Goal: Task Accomplishment & Management: Use online tool/utility

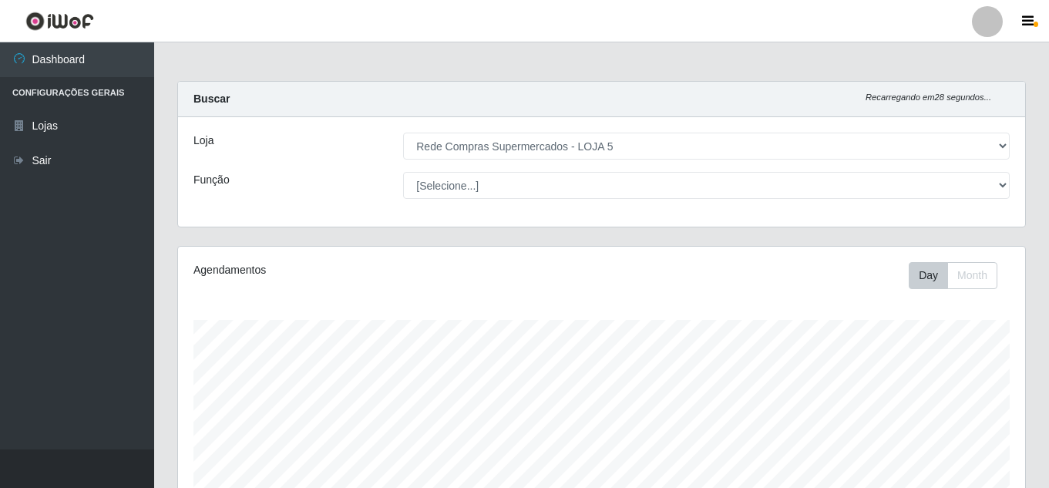
select select "397"
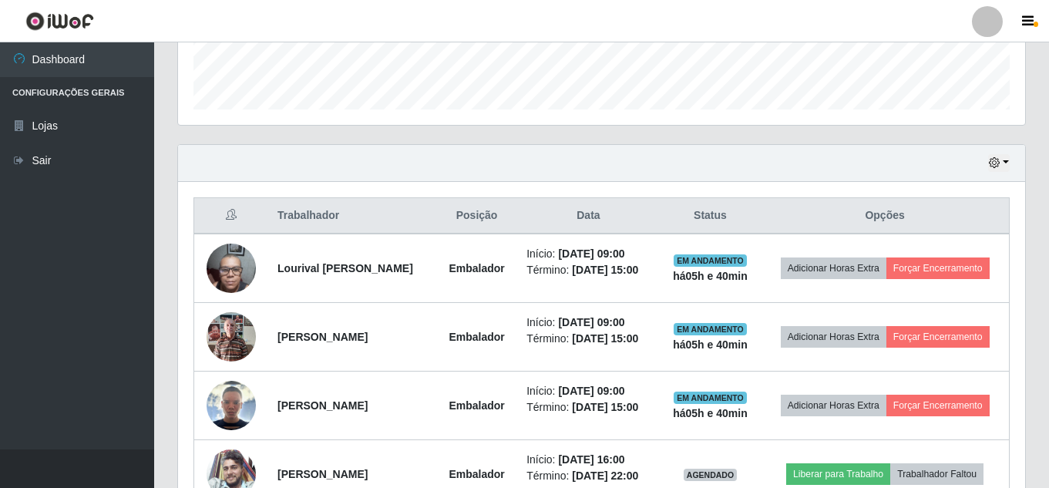
scroll to position [437, 0]
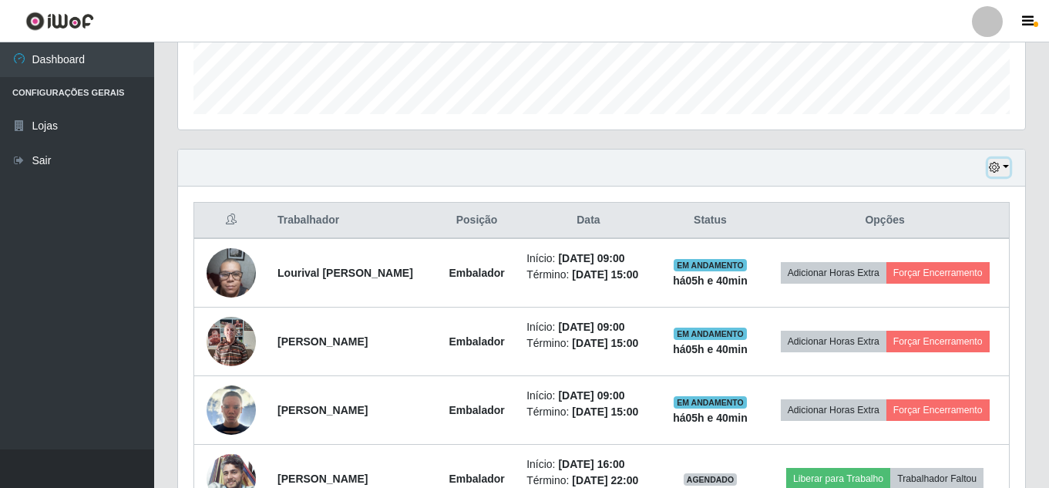
click at [1004, 171] on button "button" at bounding box center [999, 168] width 22 height 18
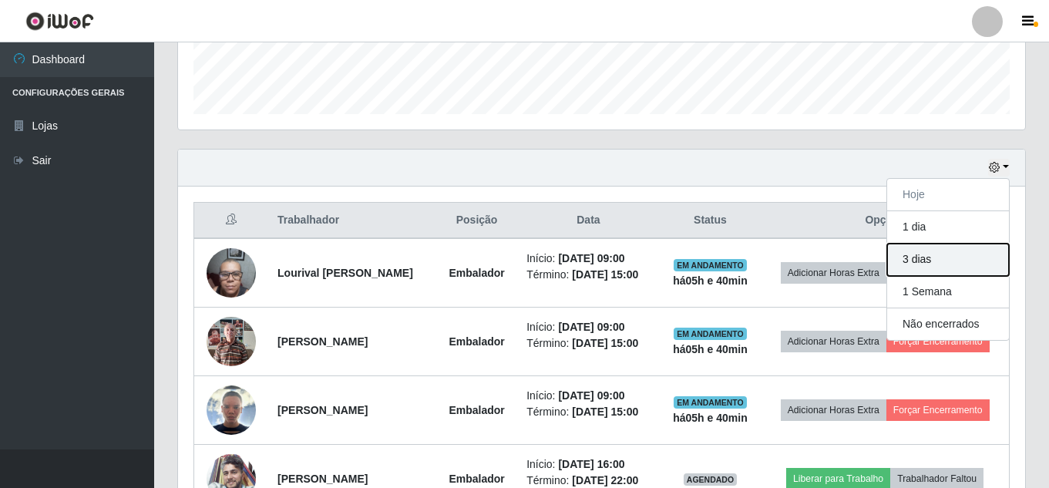
click at [923, 267] on button "3 dias" at bounding box center [948, 260] width 122 height 32
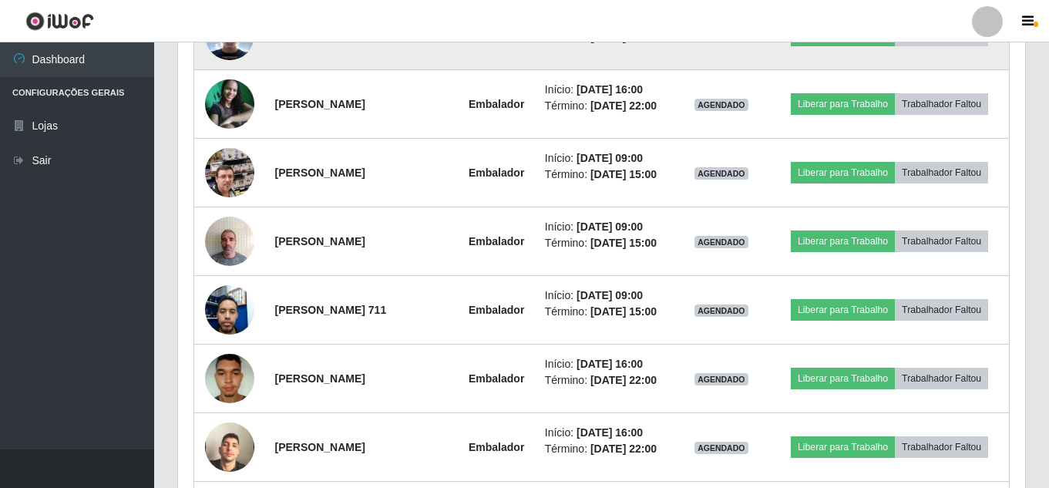
scroll to position [1593, 0]
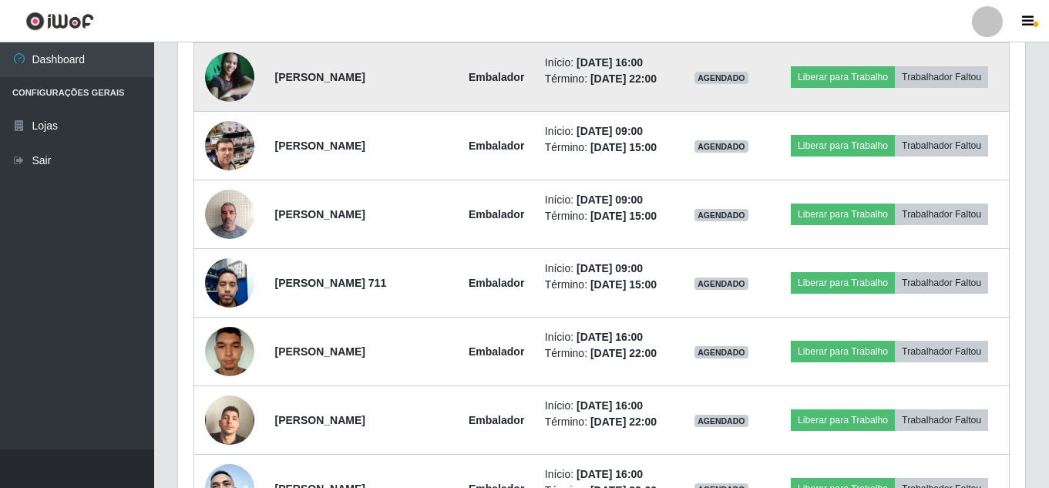
click at [216, 102] on img at bounding box center [229, 76] width 49 height 49
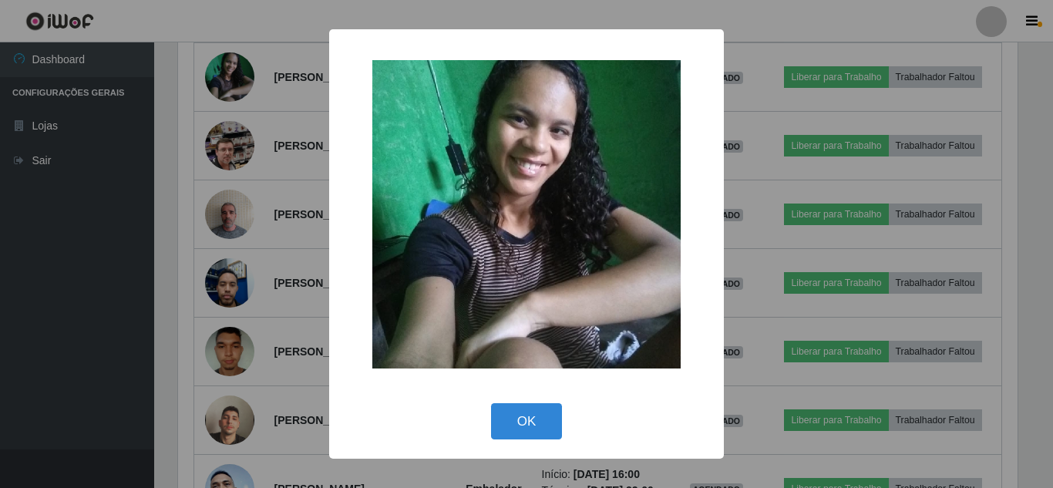
click at [173, 154] on div "× OK Cancel" at bounding box center [526, 244] width 1053 height 488
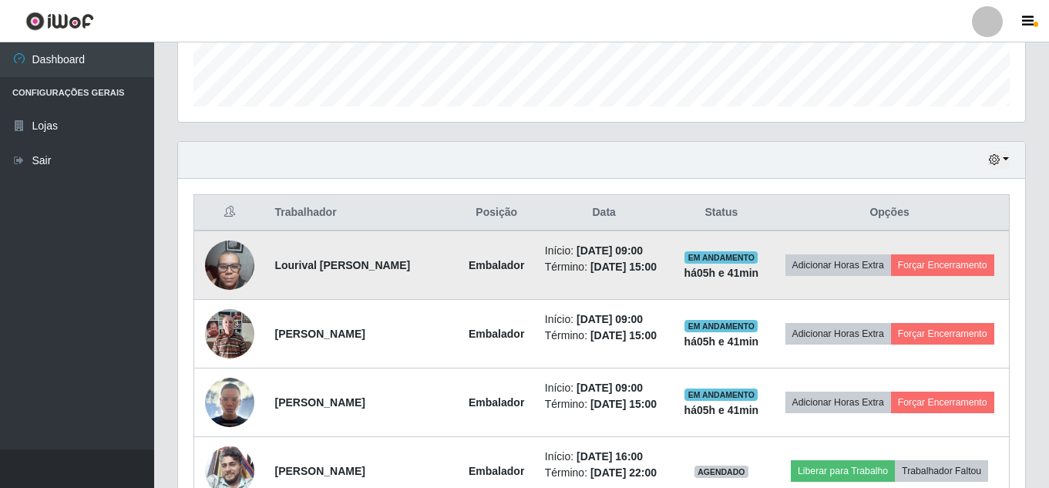
scroll to position [462, 0]
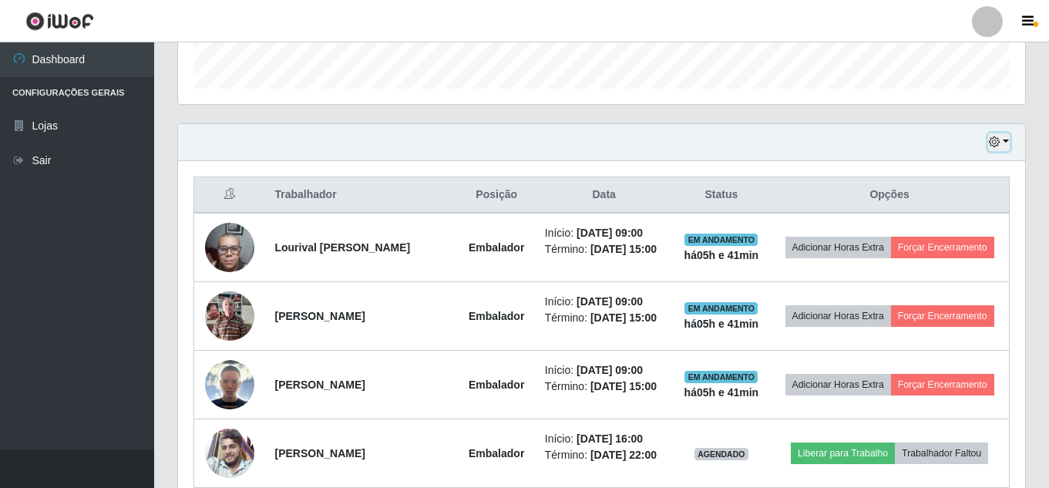
click at [1009, 139] on button "button" at bounding box center [999, 142] width 22 height 18
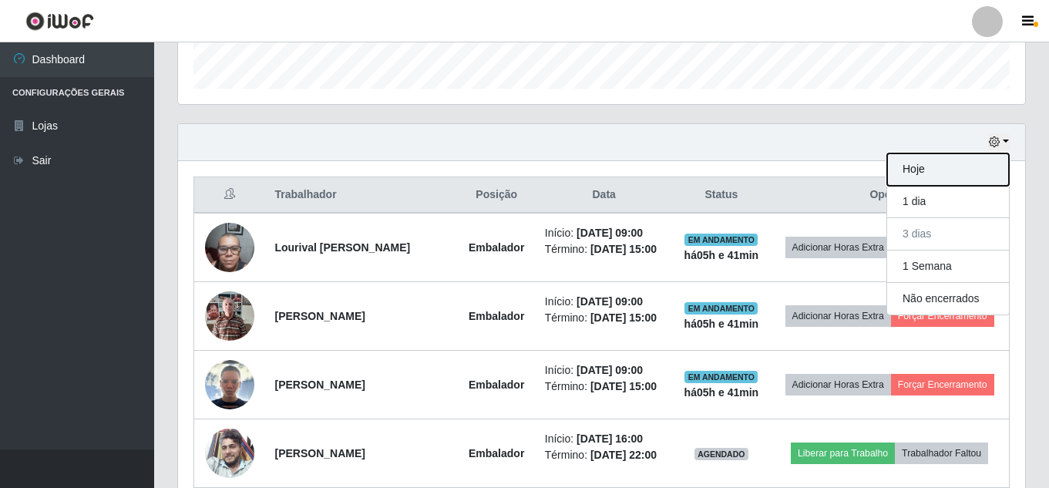
click at [952, 173] on button "Hoje" at bounding box center [948, 169] width 122 height 32
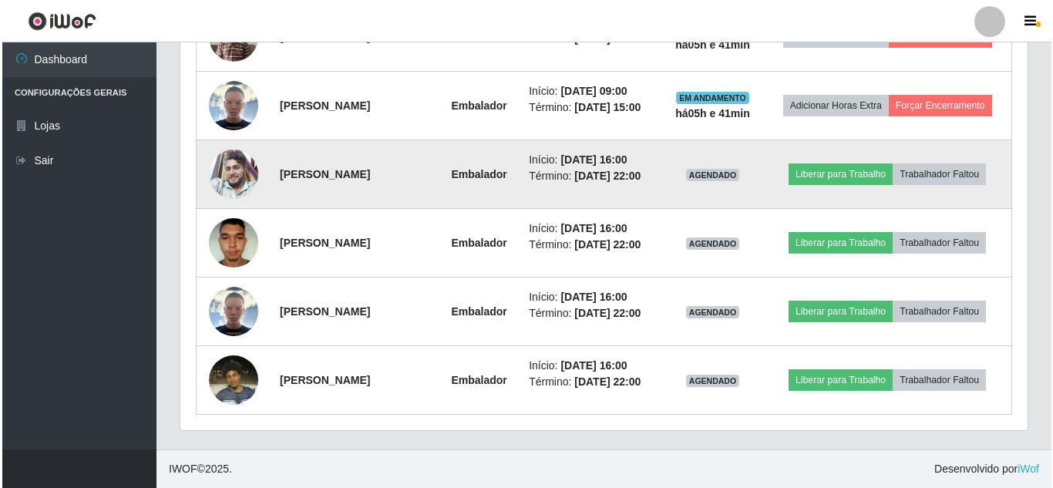
scroll to position [822, 0]
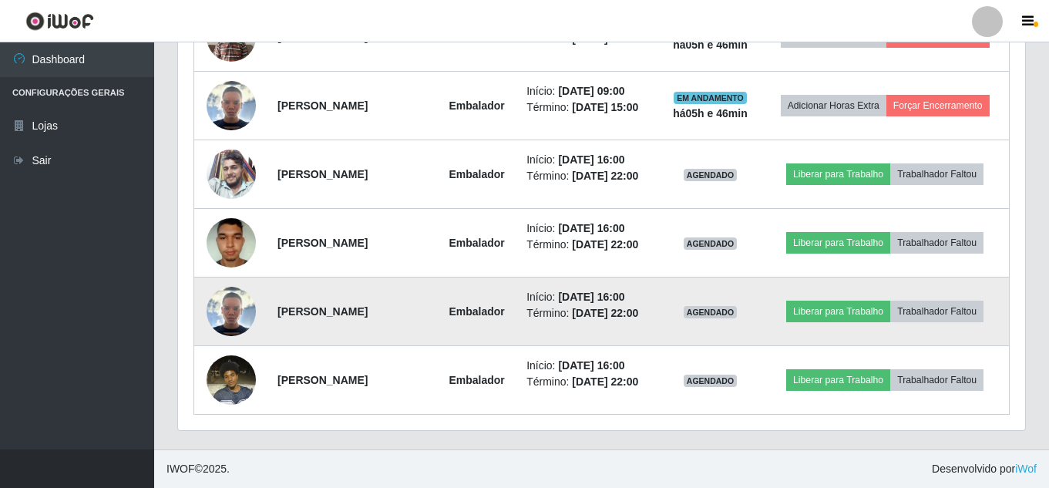
click at [244, 308] on img at bounding box center [231, 311] width 49 height 49
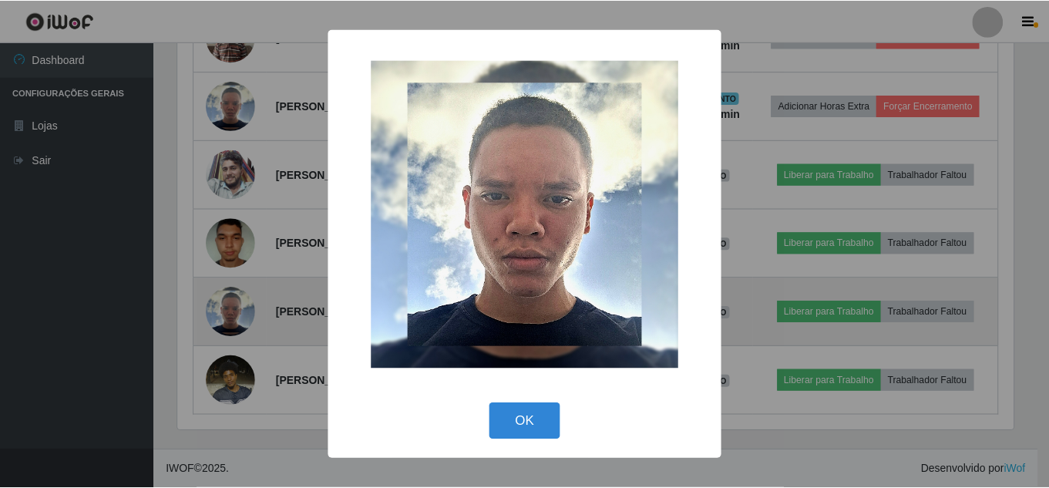
scroll to position [320, 839]
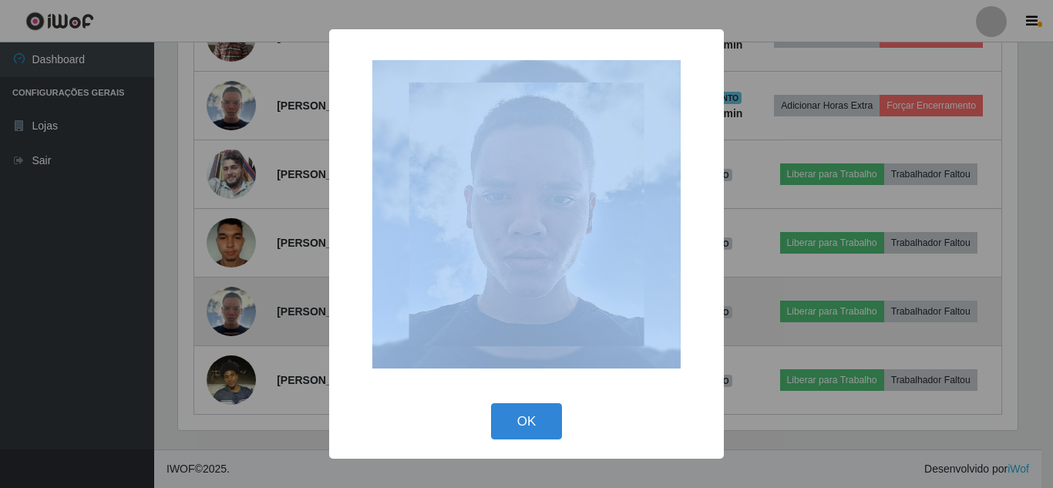
click at [244, 308] on div "× OK Cancel" at bounding box center [526, 244] width 1053 height 488
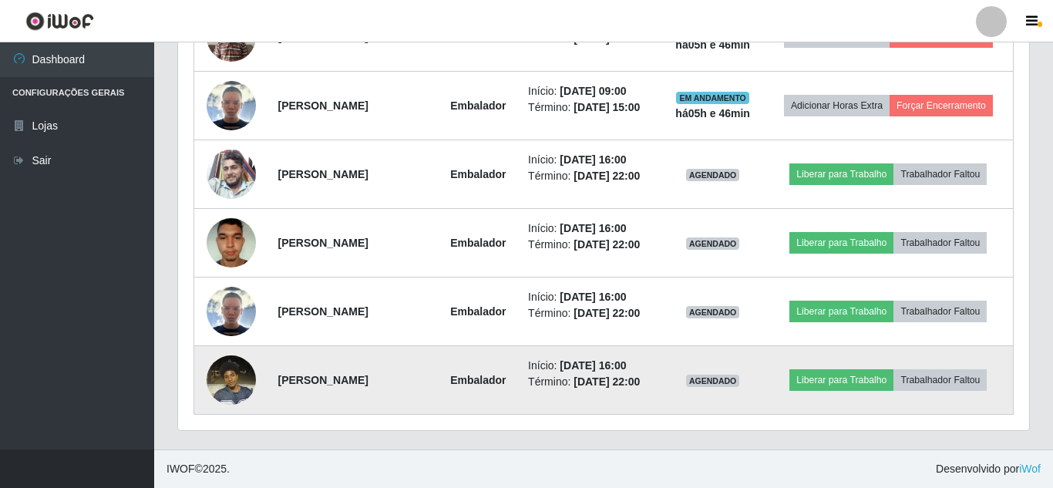
scroll to position [320, 847]
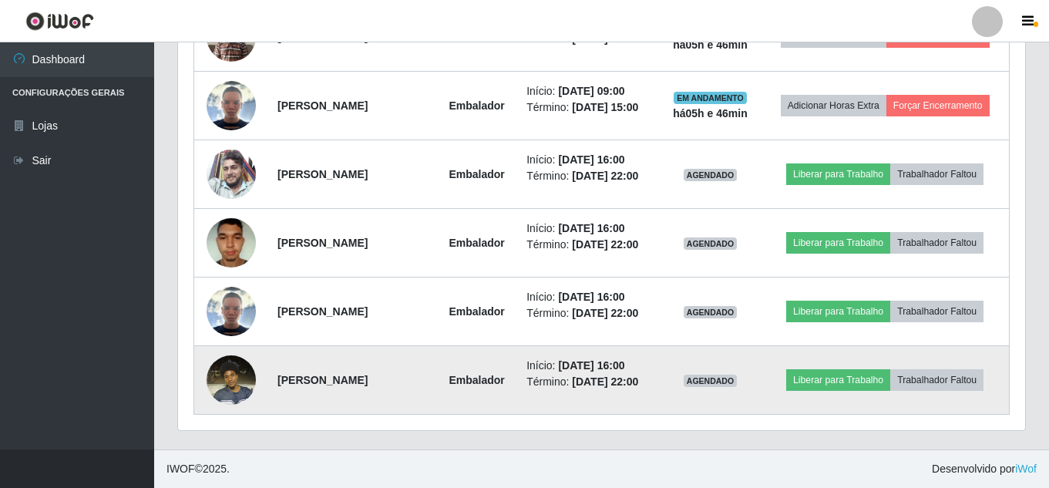
click at [220, 382] on img at bounding box center [231, 380] width 49 height 66
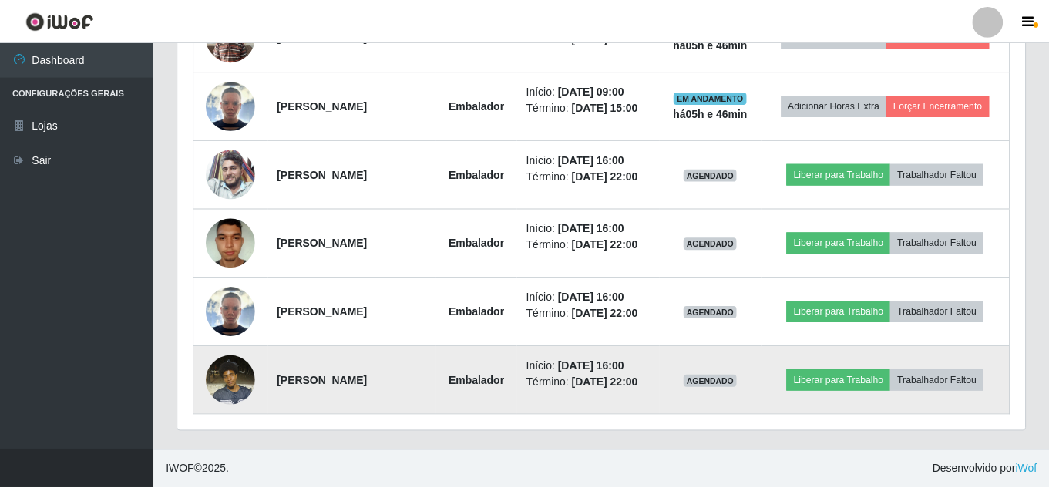
scroll to position [320, 839]
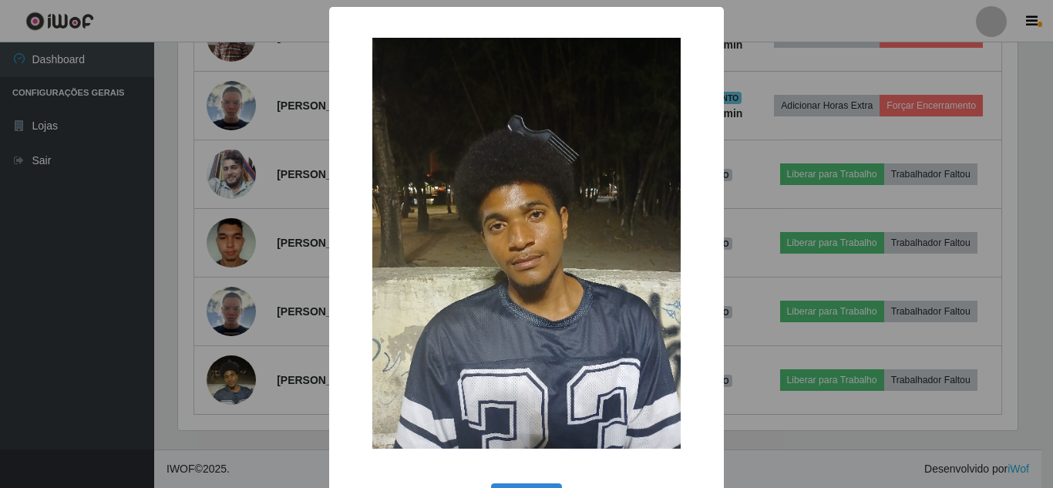
click at [224, 377] on div "× OK Cancel" at bounding box center [526, 244] width 1053 height 488
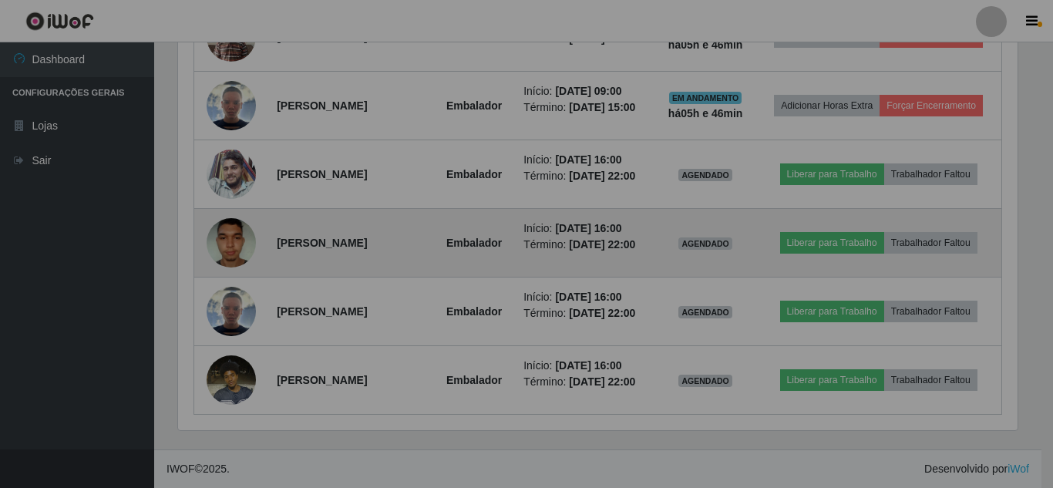
scroll to position [320, 847]
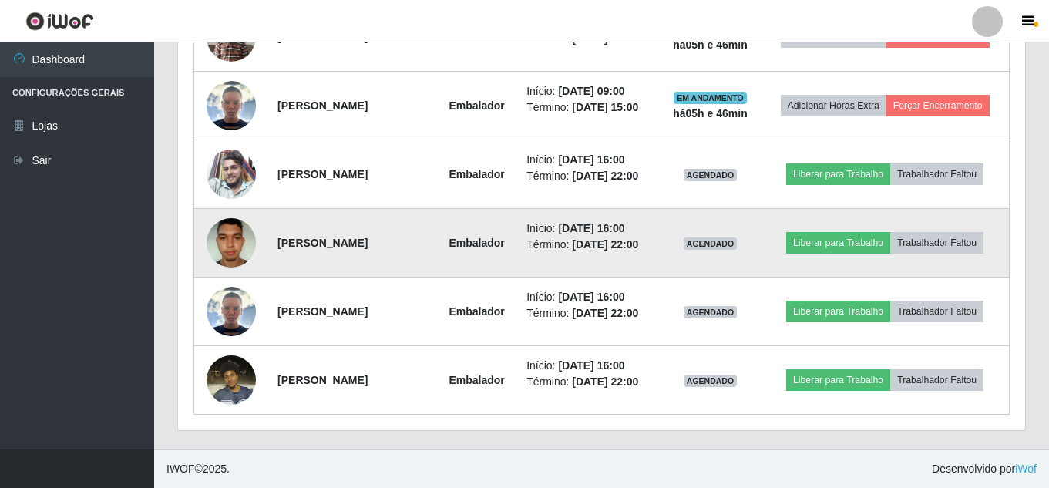
click at [234, 210] on img at bounding box center [231, 243] width 49 height 66
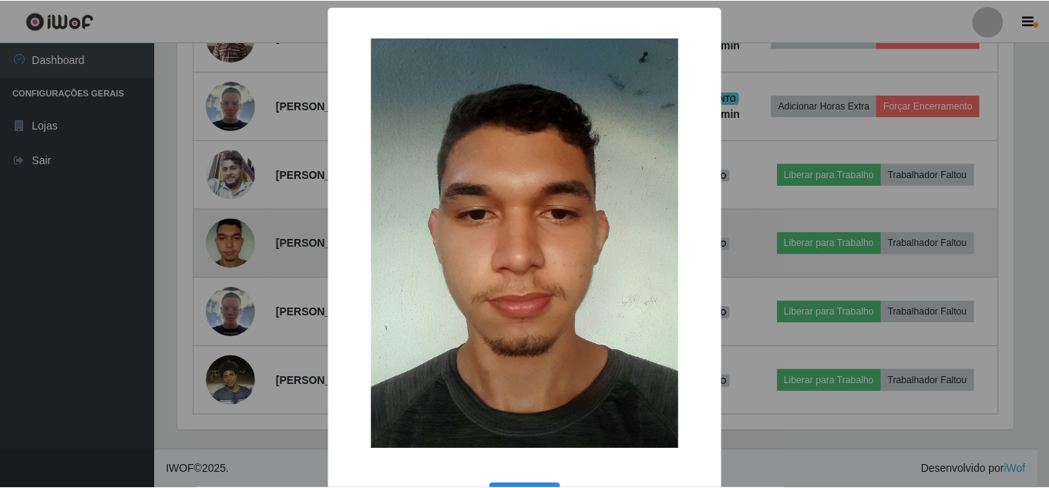
scroll to position [320, 839]
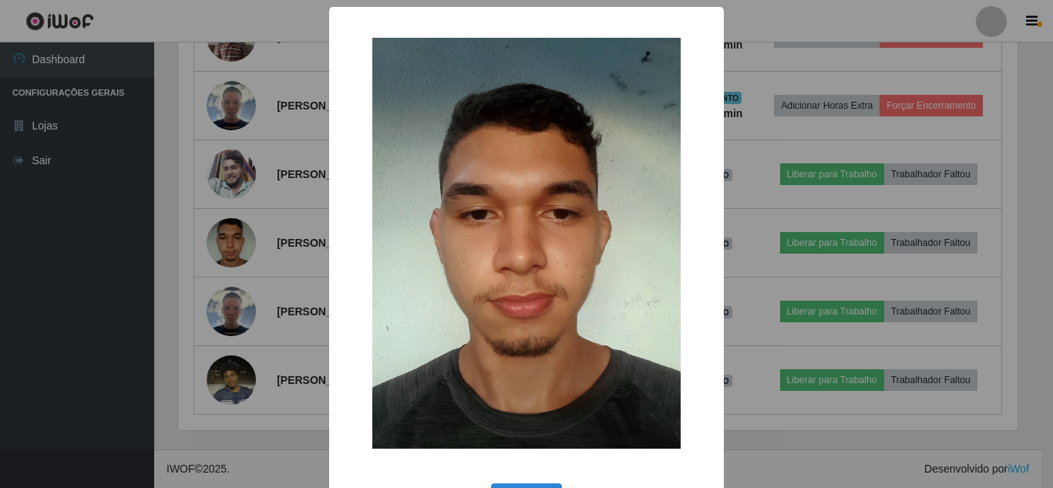
click at [239, 224] on div "× OK Cancel" at bounding box center [526, 244] width 1053 height 488
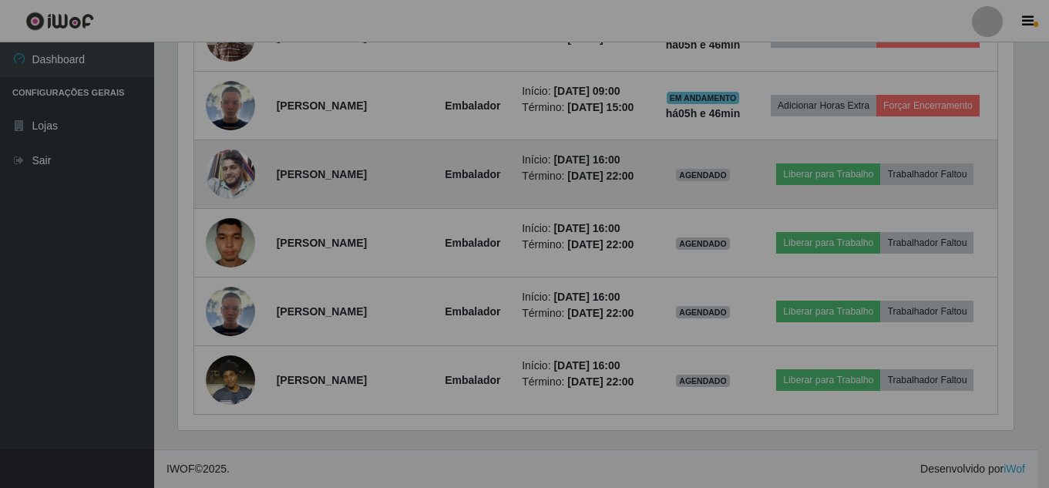
scroll to position [320, 847]
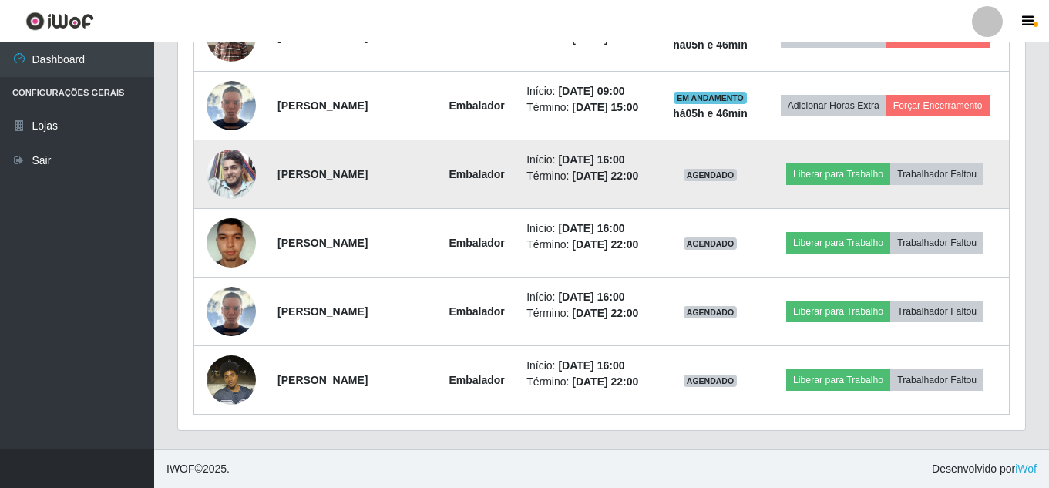
click at [230, 150] on img at bounding box center [231, 174] width 49 height 49
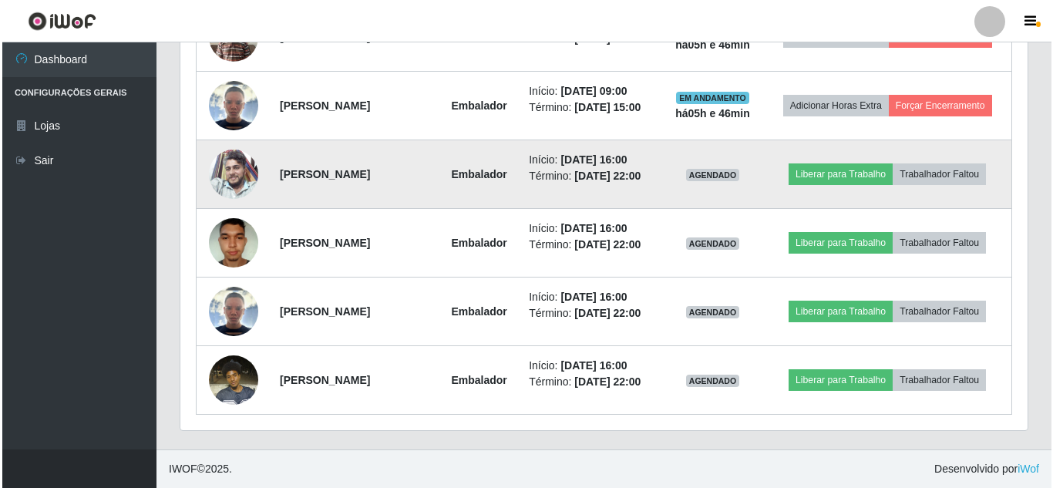
scroll to position [320, 839]
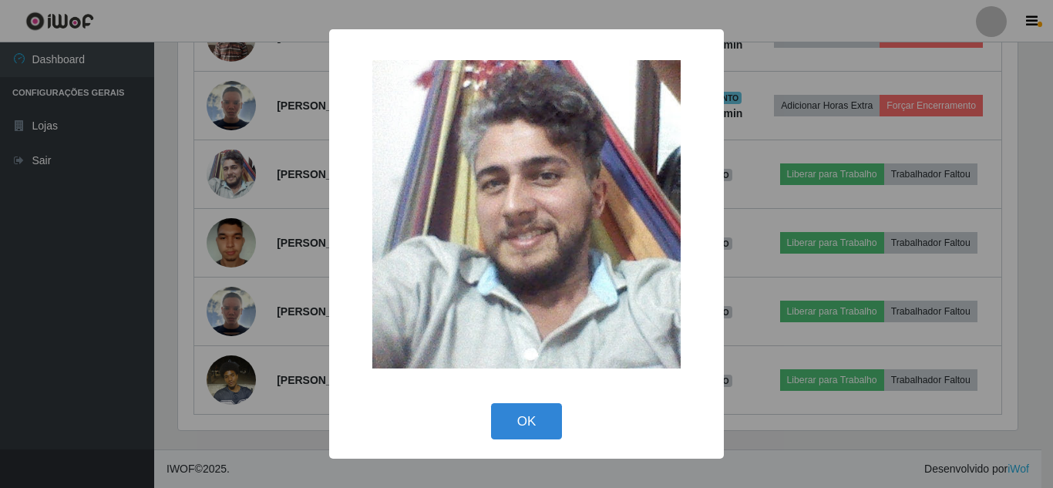
click at [234, 151] on div "× OK Cancel" at bounding box center [526, 244] width 1053 height 488
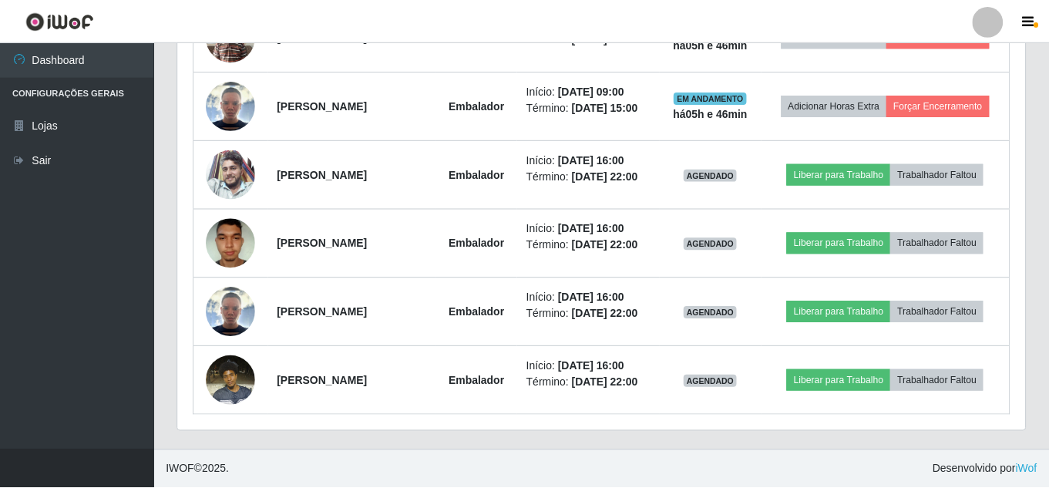
scroll to position [320, 847]
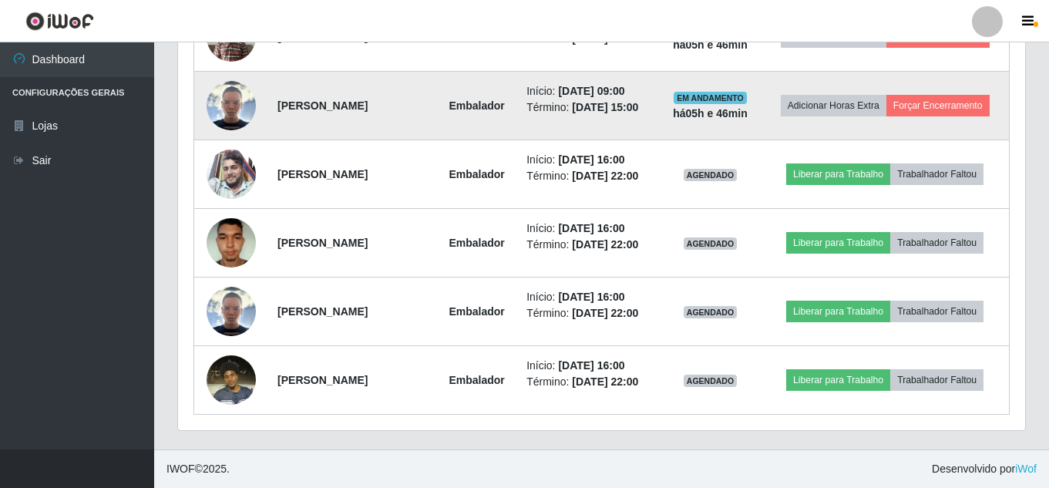
click at [230, 128] on img at bounding box center [231, 105] width 49 height 49
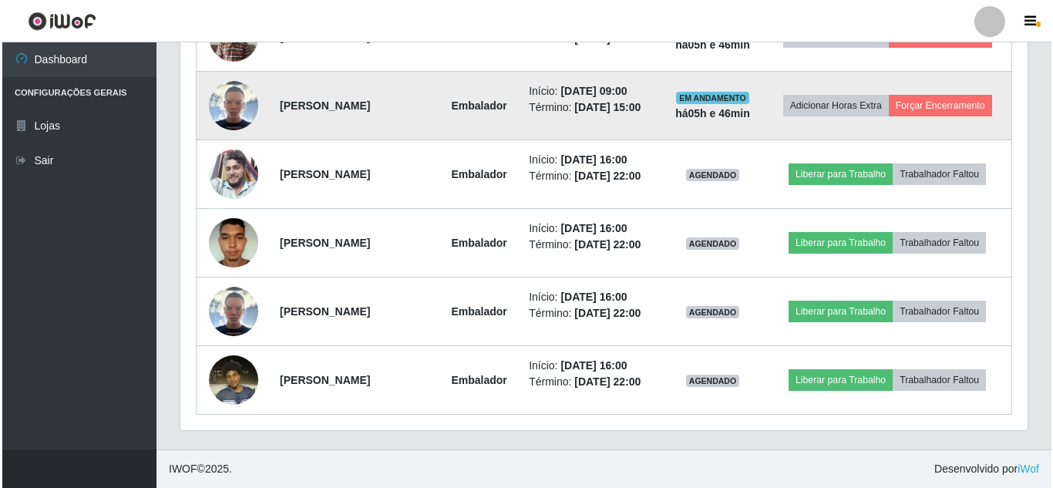
scroll to position [320, 839]
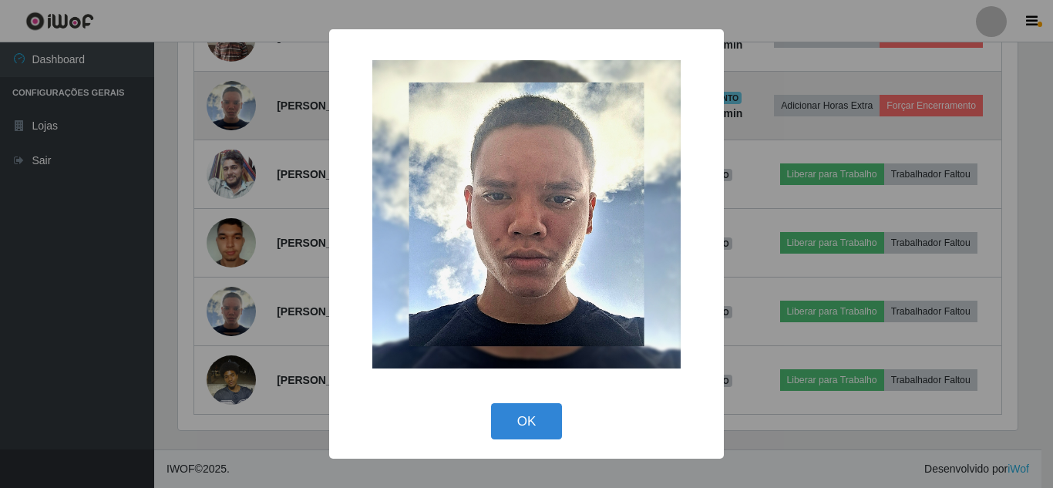
click at [229, 127] on div "× OK Cancel" at bounding box center [526, 244] width 1053 height 488
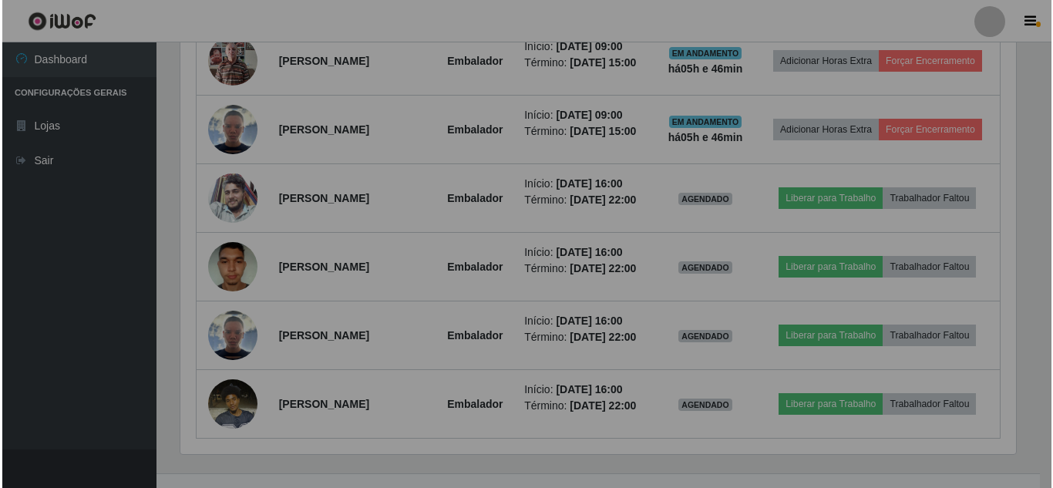
scroll to position [668, 0]
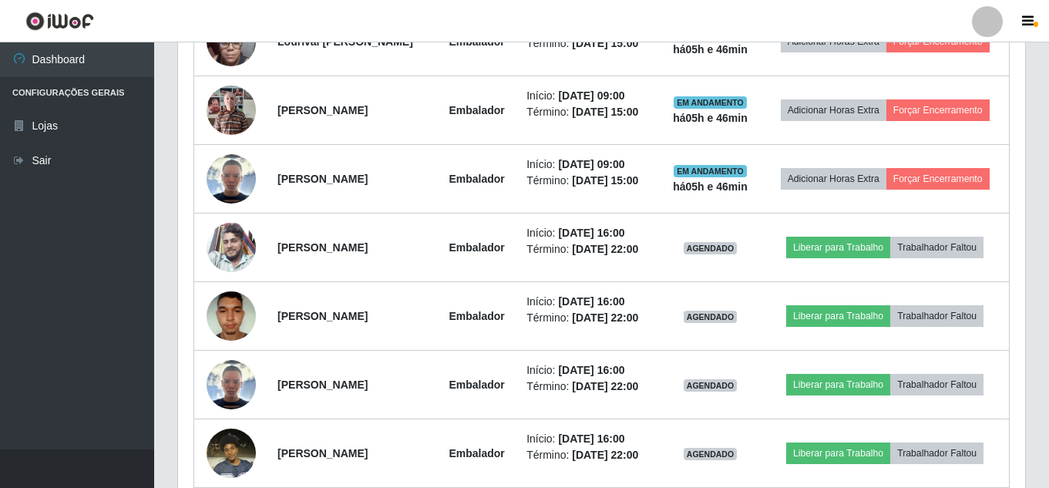
click at [227, 127] on img at bounding box center [231, 110] width 49 height 66
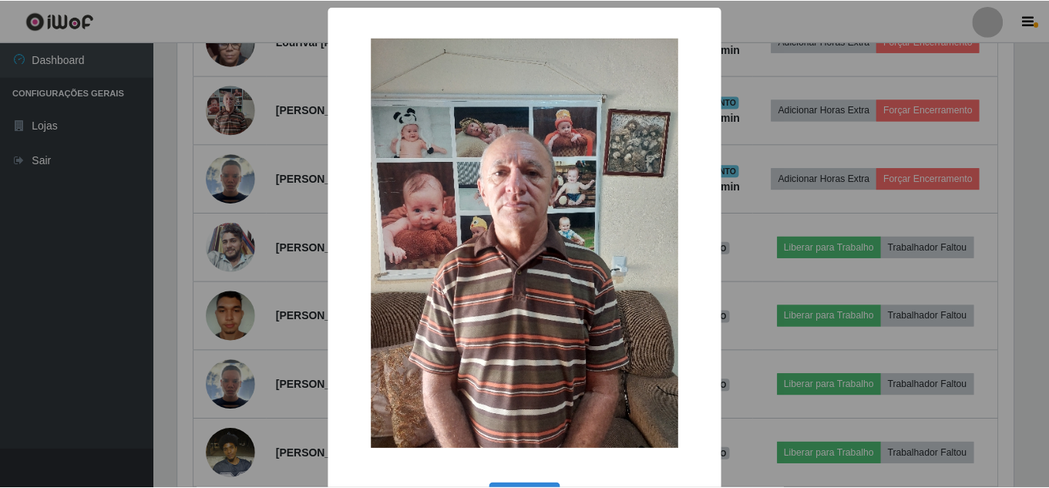
scroll to position [320, 839]
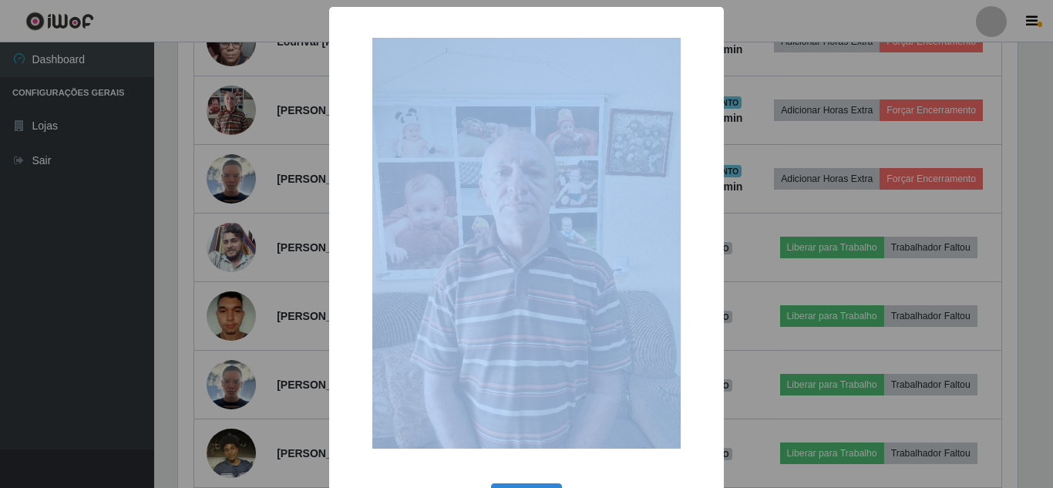
click at [227, 127] on div "× OK Cancel" at bounding box center [526, 244] width 1053 height 488
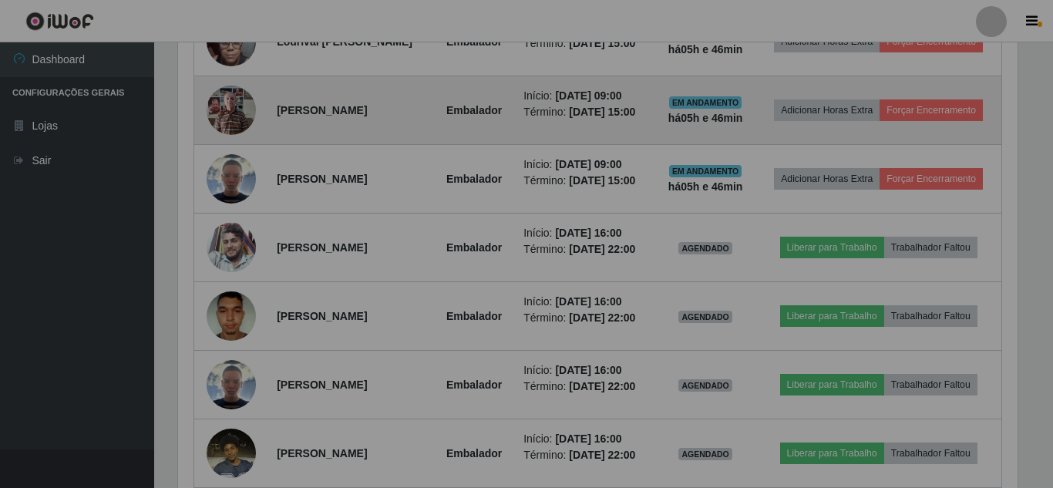
scroll to position [320, 847]
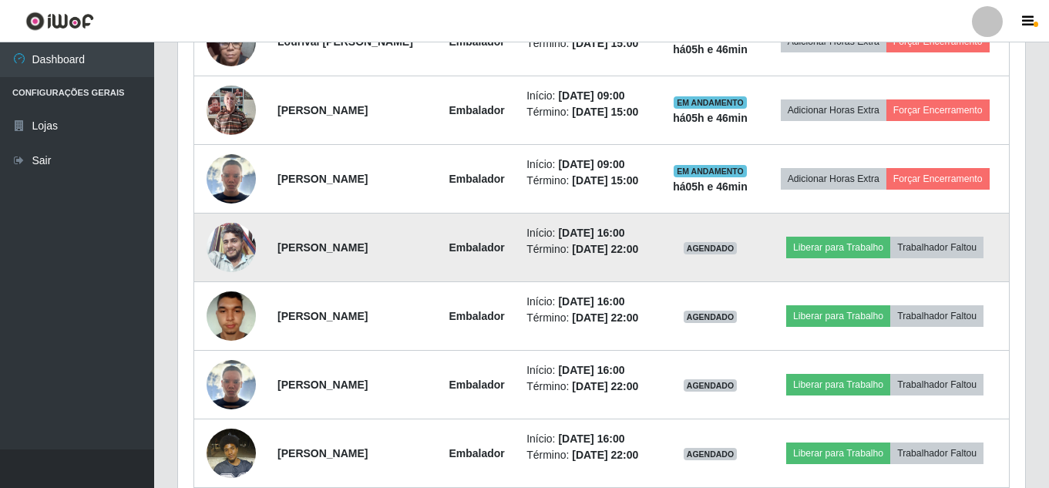
click at [217, 272] on img at bounding box center [231, 247] width 49 height 49
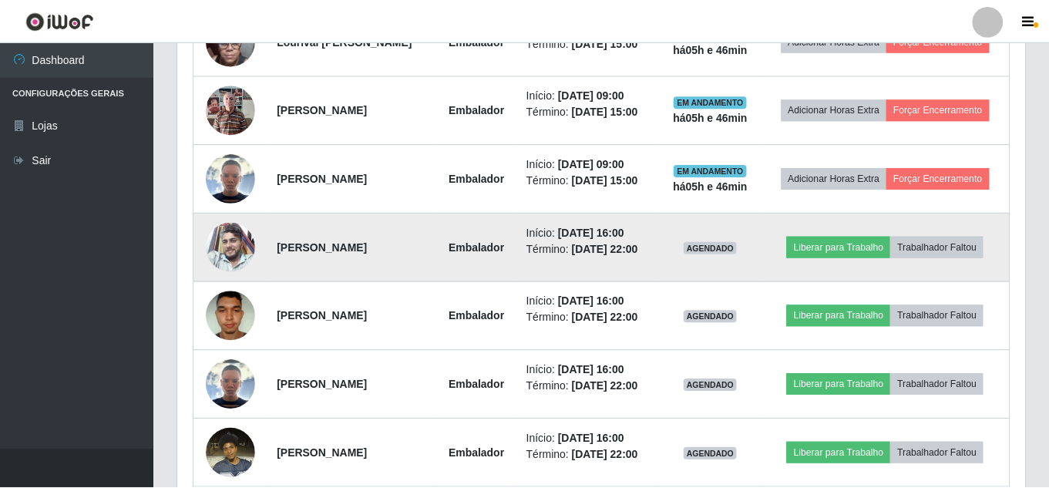
scroll to position [320, 839]
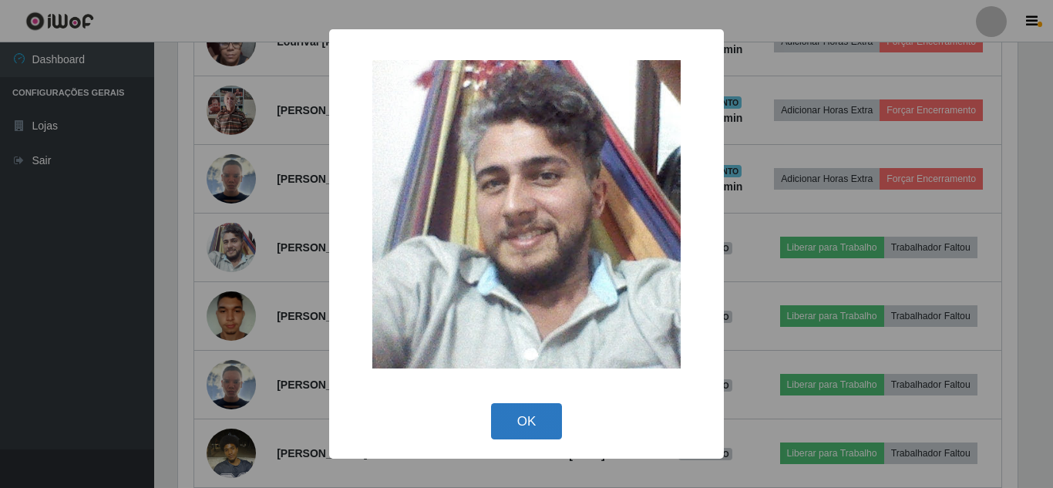
click at [536, 414] on button "OK" at bounding box center [527, 421] width 72 height 36
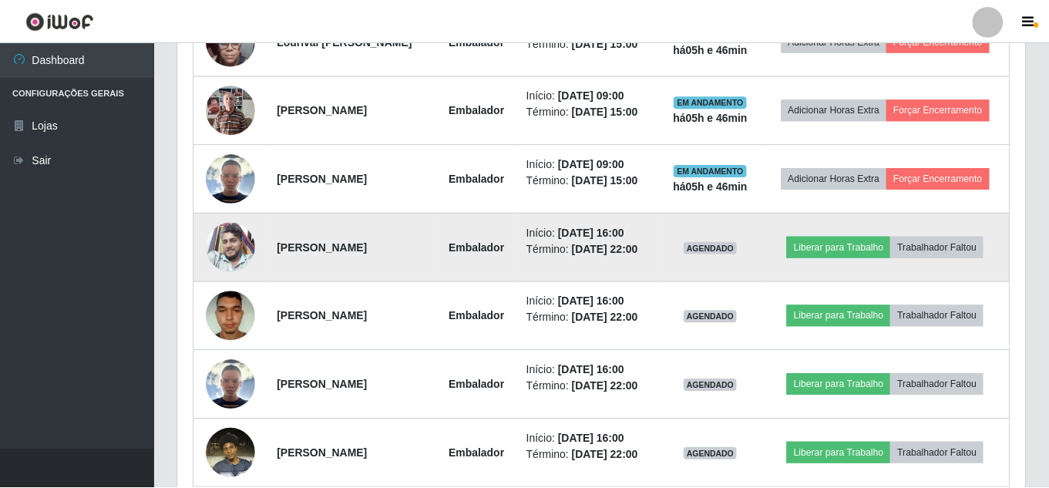
scroll to position [0, 0]
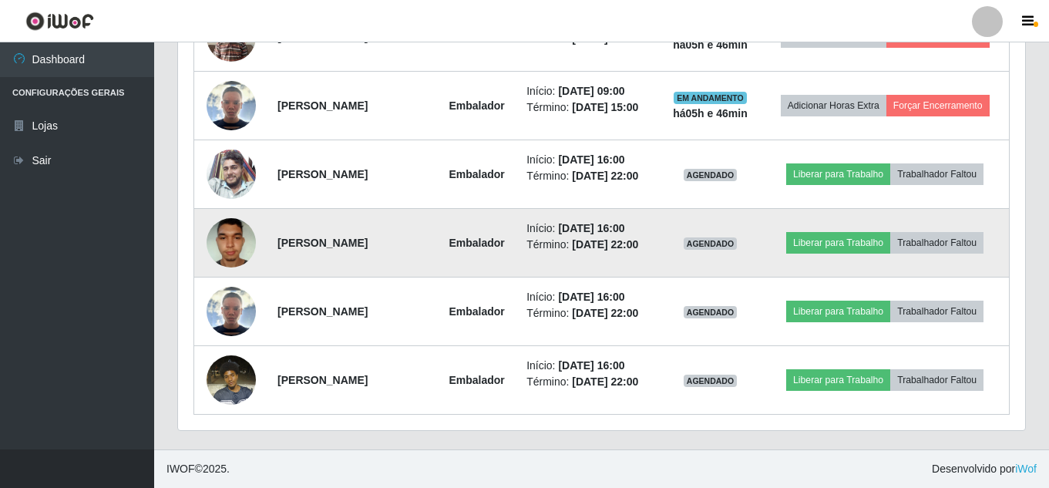
click at [232, 218] on img at bounding box center [231, 243] width 49 height 66
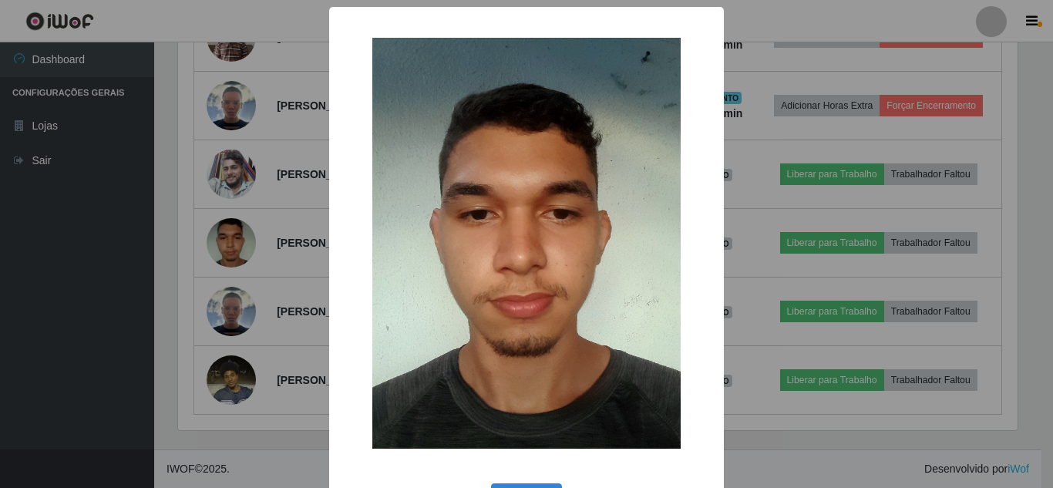
click at [261, 258] on div "× OK Cancel" at bounding box center [526, 244] width 1053 height 488
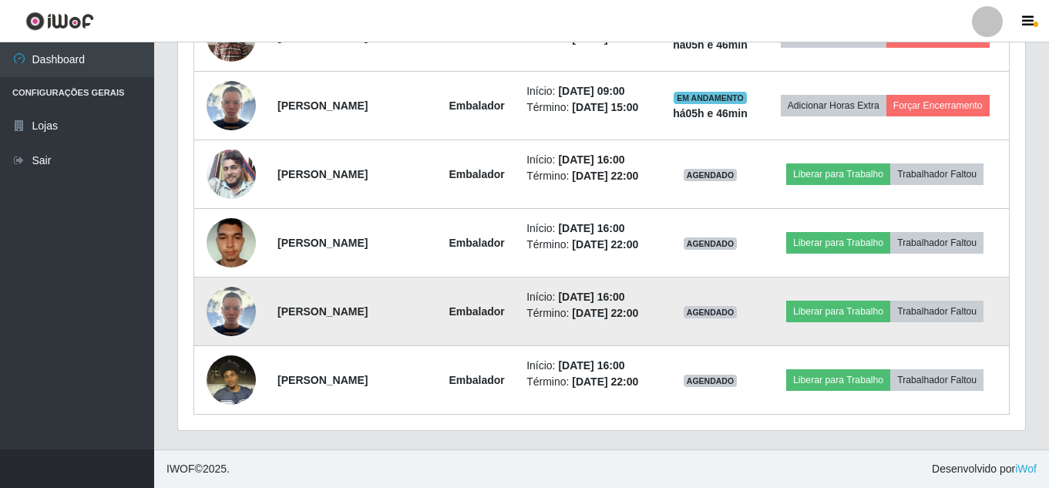
click at [229, 288] on img at bounding box center [231, 311] width 49 height 49
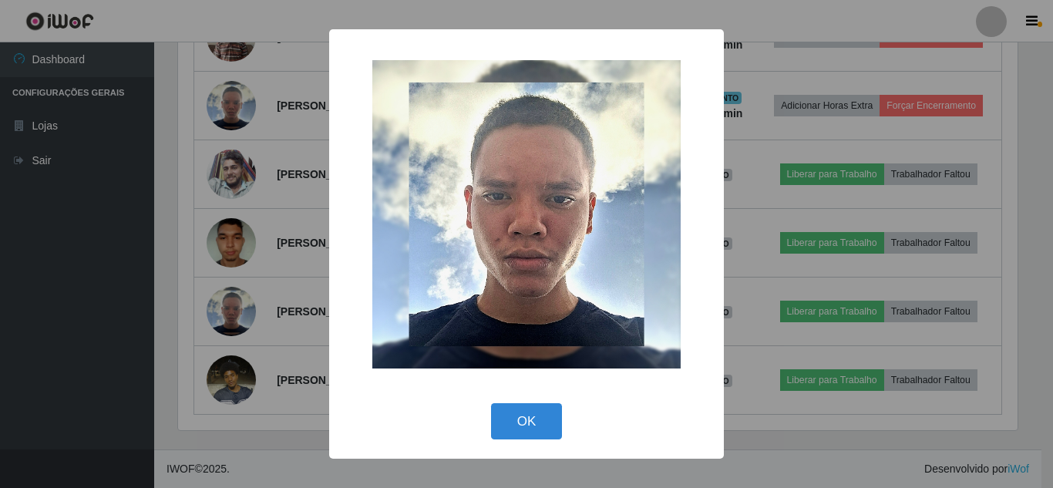
click at [239, 277] on div "× OK Cancel" at bounding box center [526, 244] width 1053 height 488
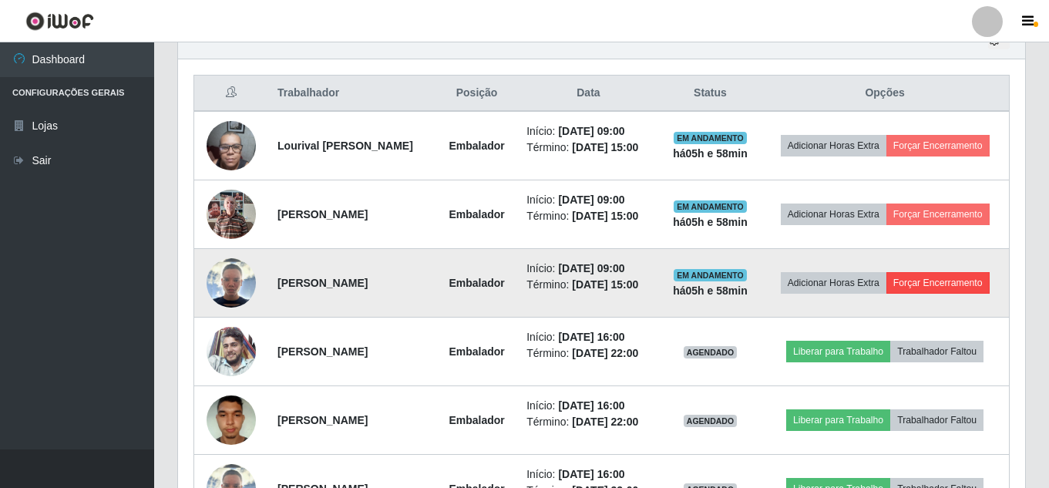
scroll to position [591, 0]
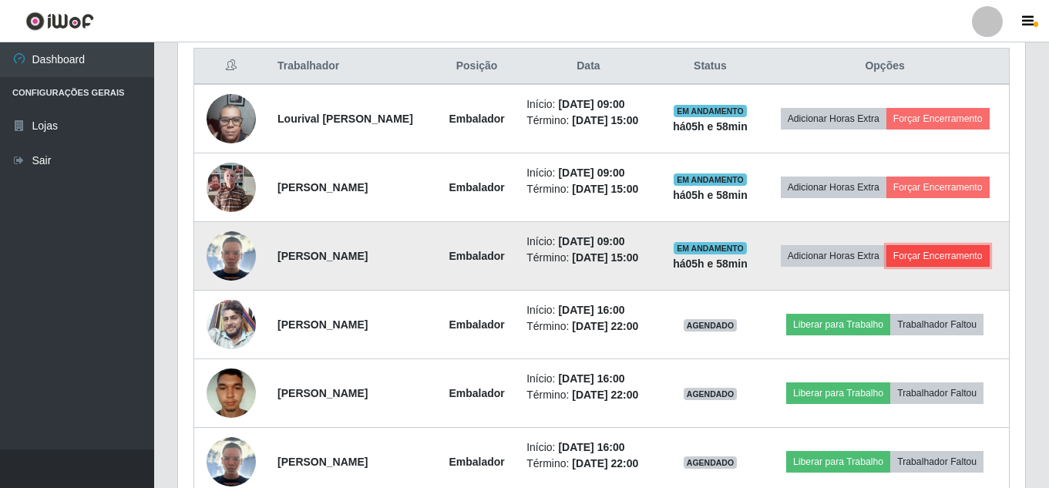
click at [886, 267] on button "Forçar Encerramento" at bounding box center [937, 256] width 103 height 22
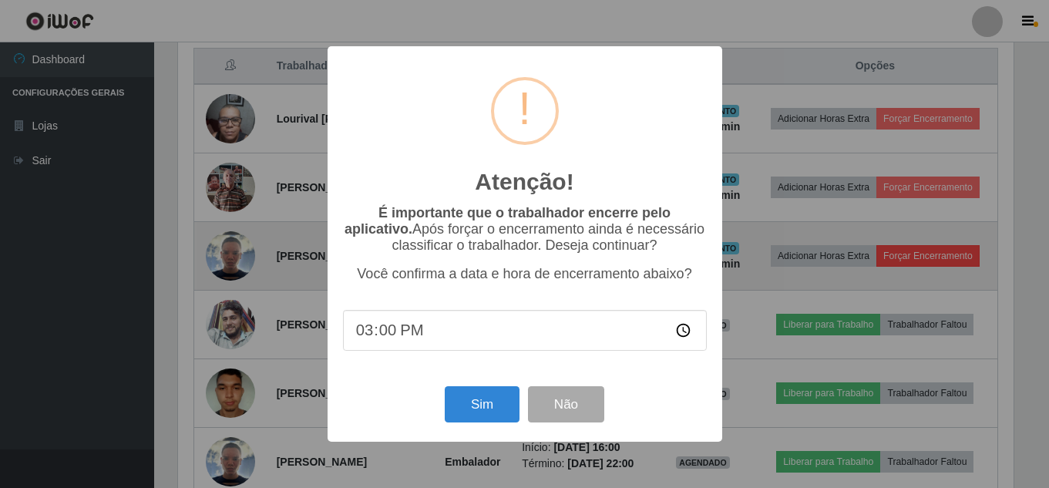
scroll to position [320, 839]
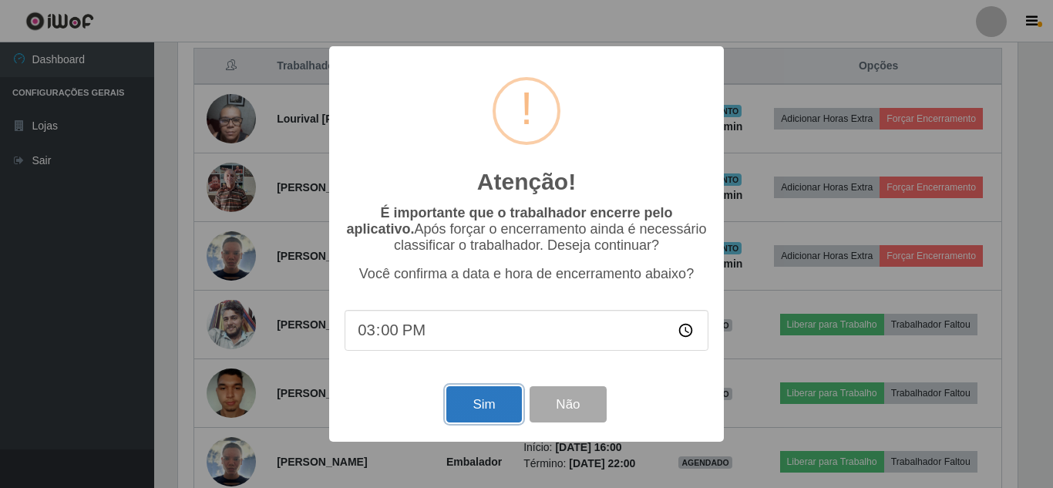
click at [492, 401] on button "Sim" at bounding box center [483, 404] width 75 height 36
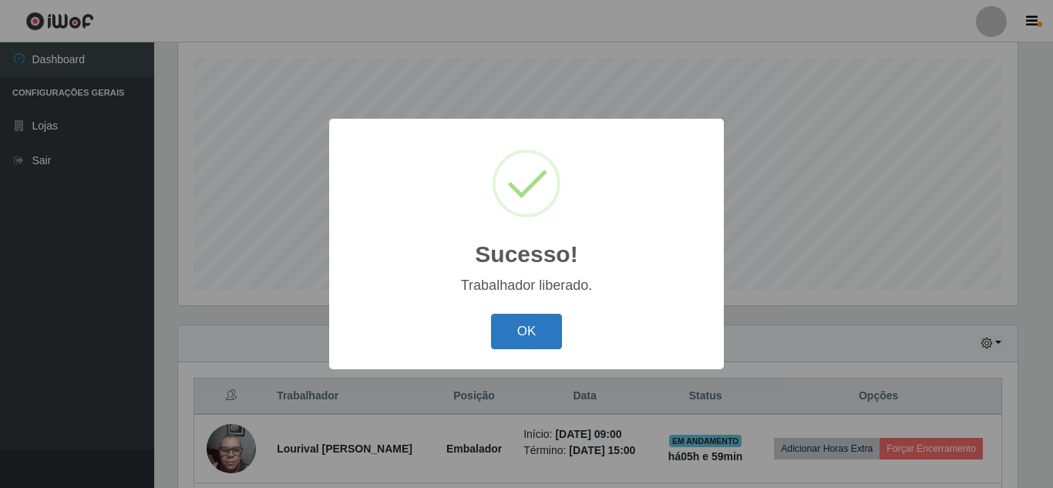
drag, startPoint x: 502, startPoint y: 327, endPoint x: 573, endPoint y: 306, distance: 73.9
click at [503, 326] on button "OK" at bounding box center [527, 332] width 72 height 36
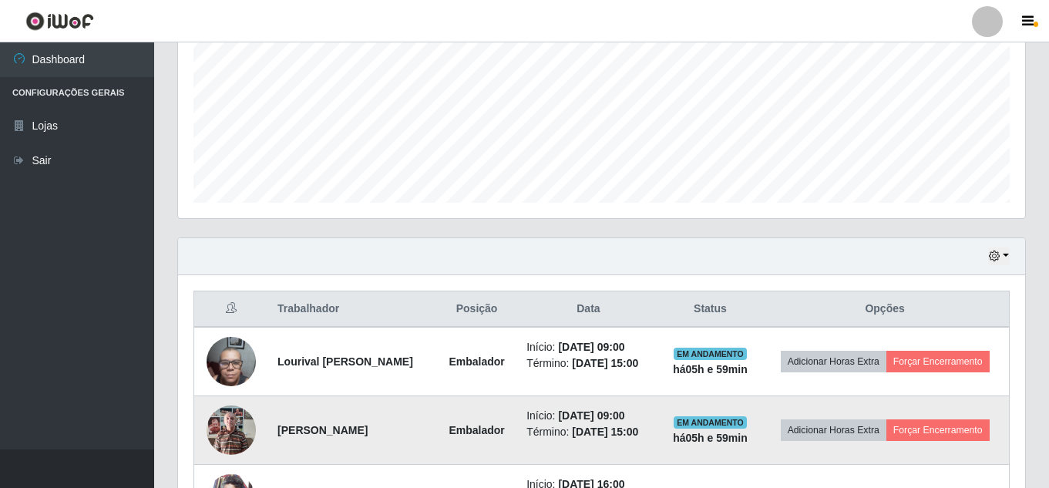
scroll to position [493, 0]
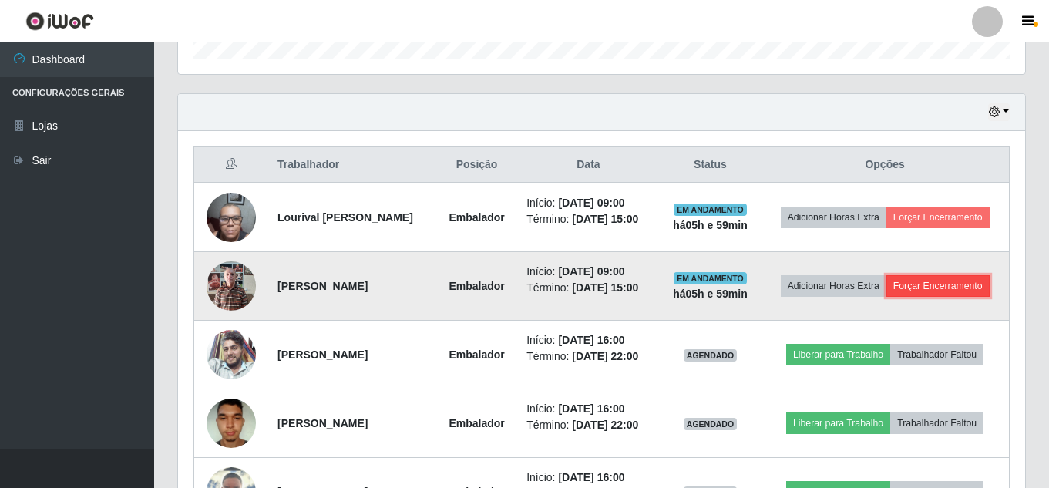
click at [886, 297] on button "Forçar Encerramento" at bounding box center [937, 286] width 103 height 22
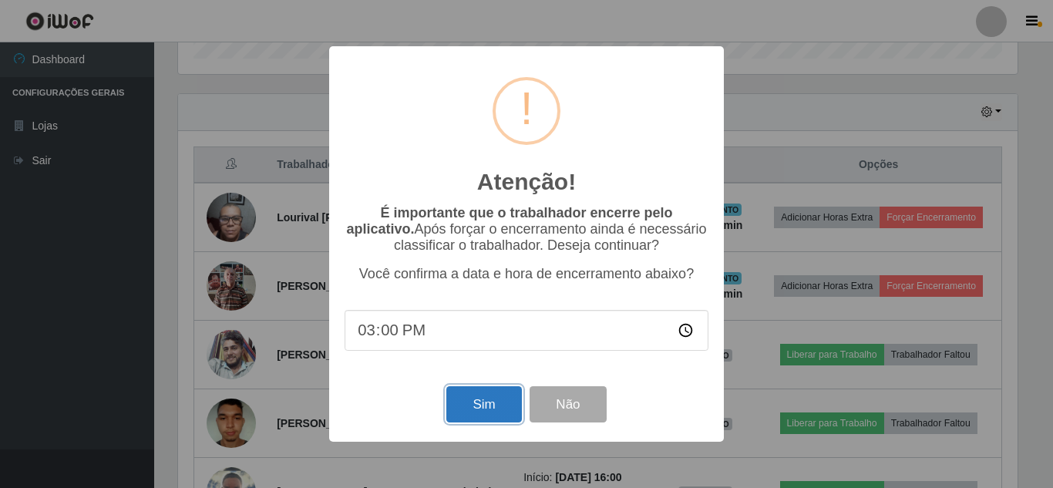
click at [506, 394] on button "Sim" at bounding box center [483, 404] width 75 height 36
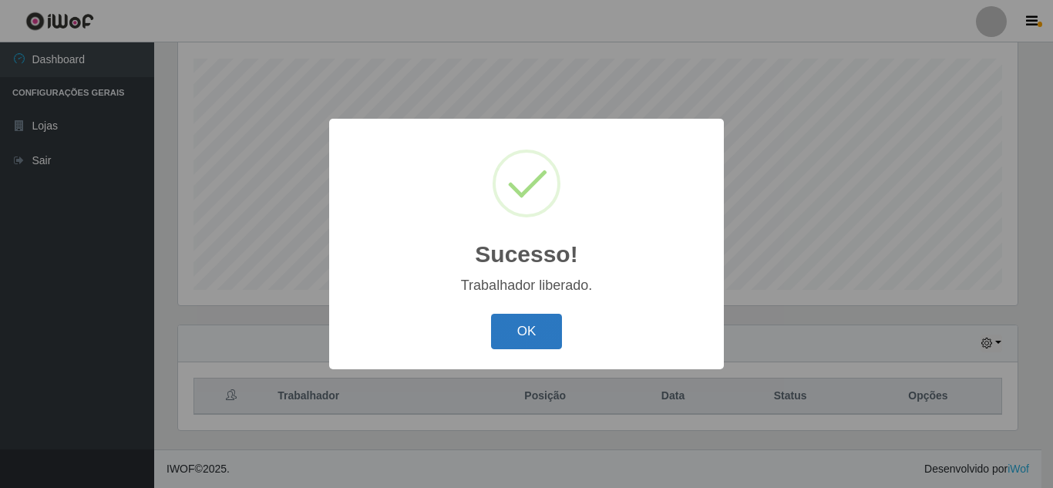
click at [539, 337] on button "OK" at bounding box center [527, 332] width 72 height 36
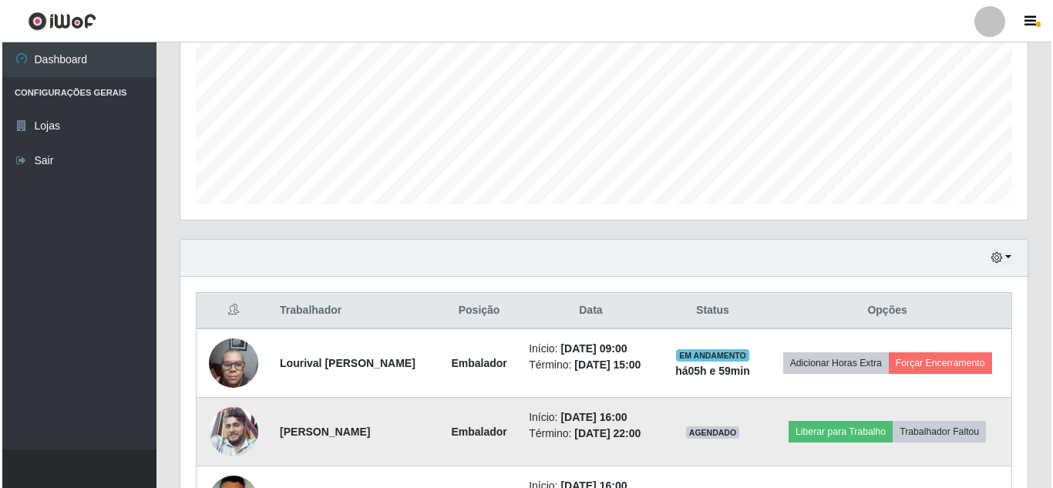
scroll to position [493, 0]
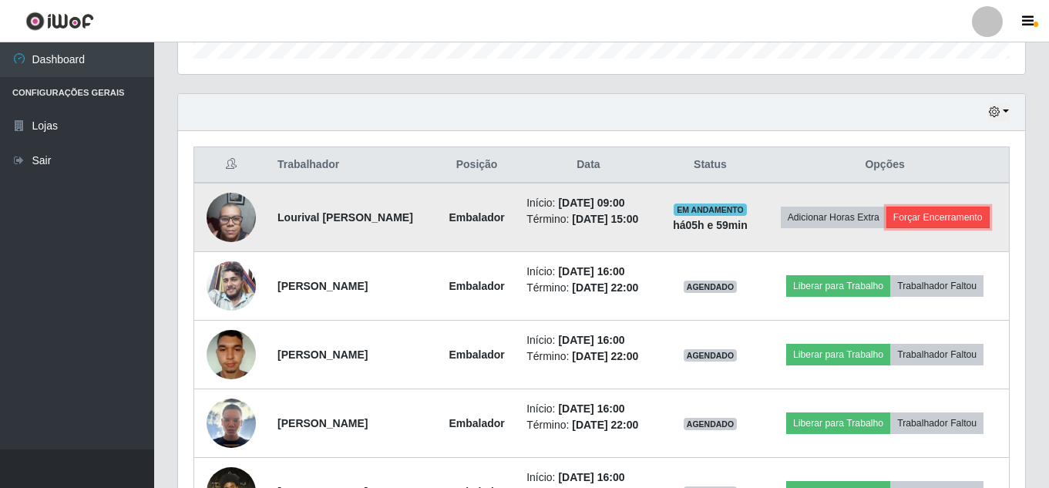
click at [886, 228] on button "Forçar Encerramento" at bounding box center [937, 218] width 103 height 22
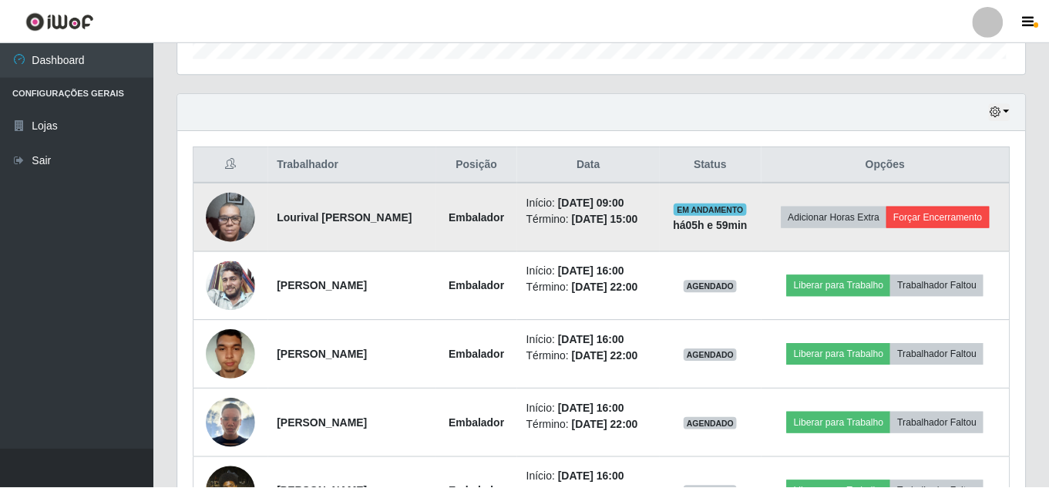
scroll to position [320, 839]
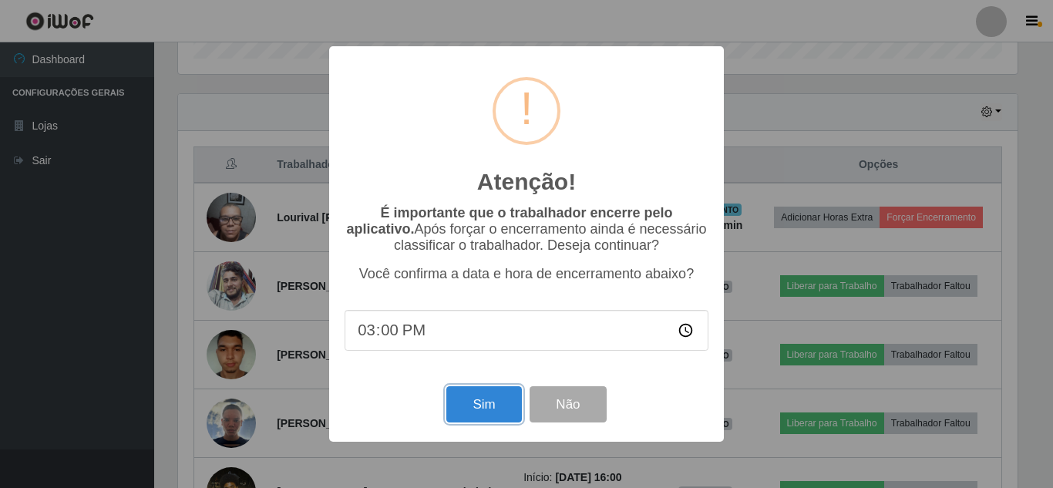
click at [472, 392] on button "Sim" at bounding box center [483, 404] width 75 height 36
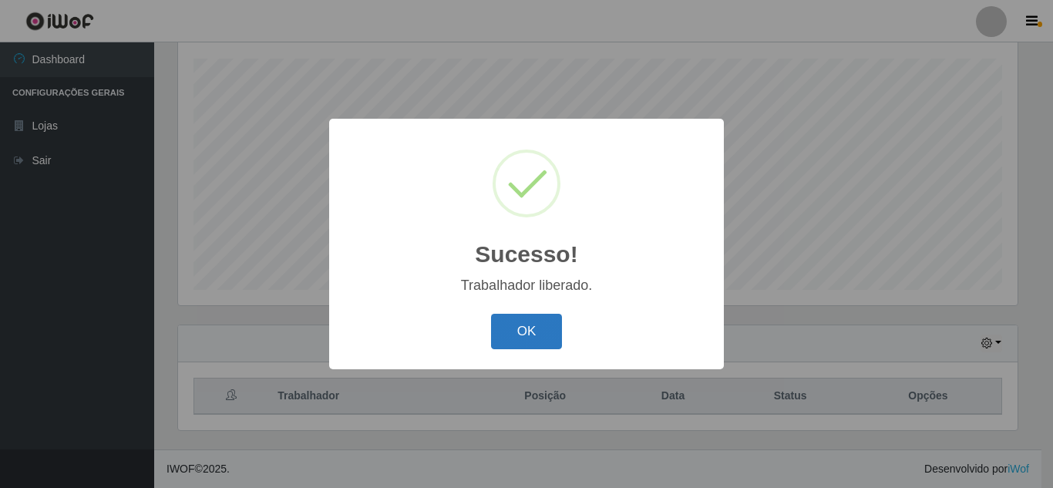
click at [547, 321] on button "OK" at bounding box center [527, 332] width 72 height 36
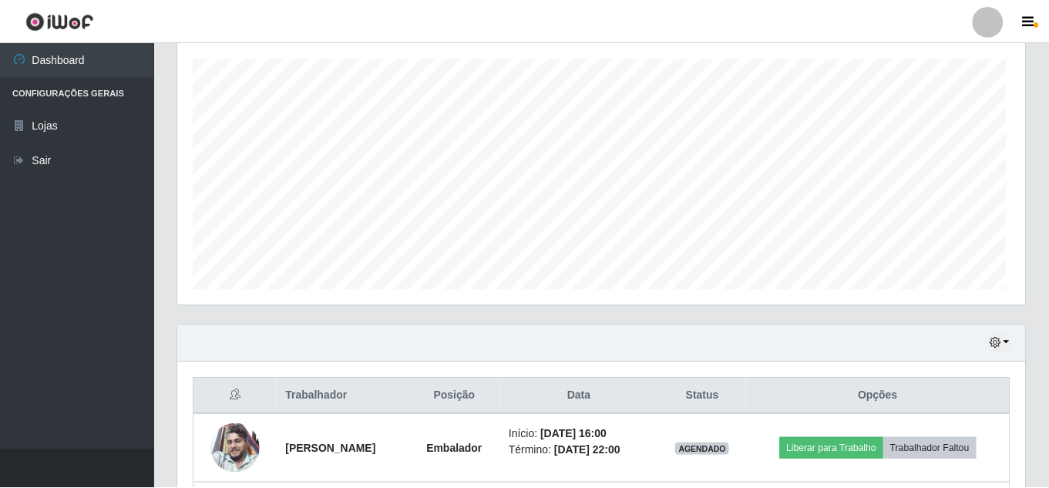
scroll to position [320, 847]
